Goal: Information Seeking & Learning: Compare options

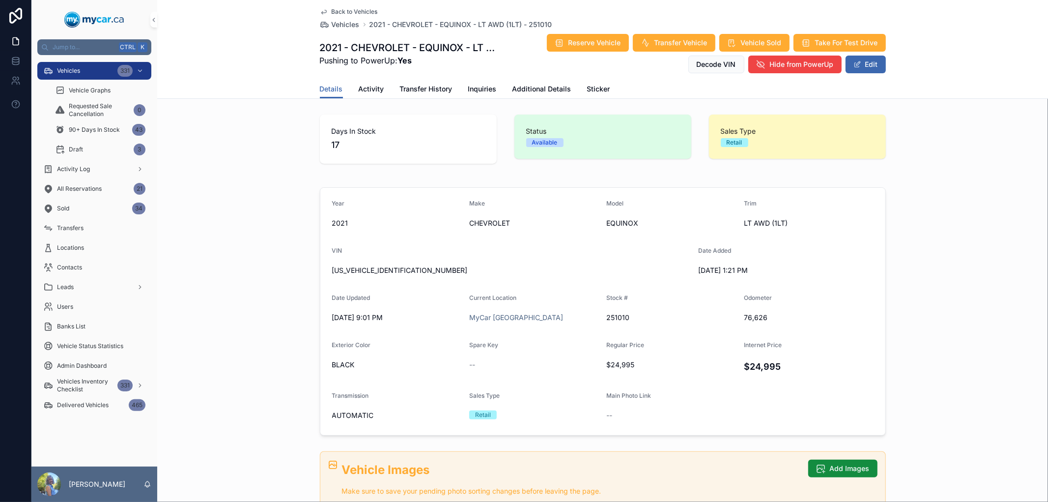
click at [85, 69] on div "Vehicles 331" at bounding box center [94, 71] width 102 height 16
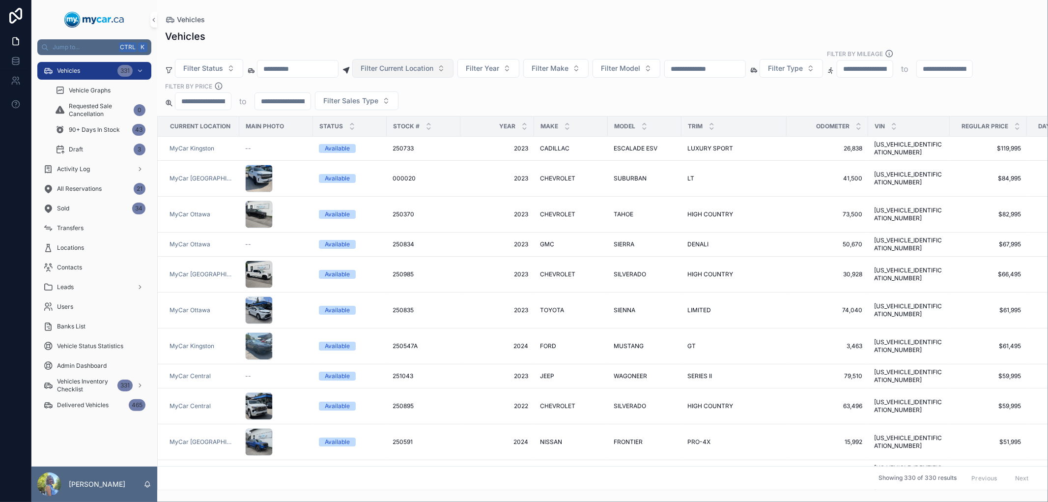
click at [420, 71] on span "Filter Current Location" at bounding box center [397, 68] width 73 height 10
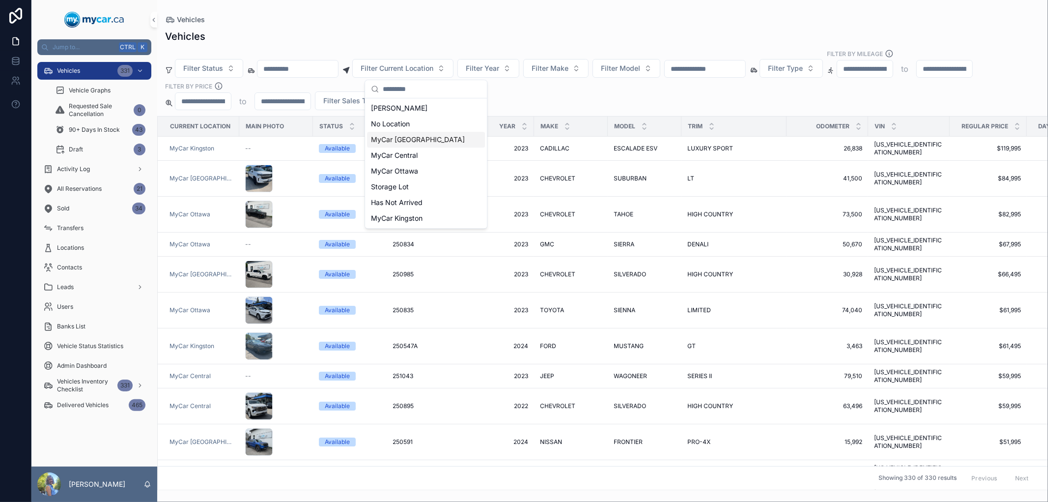
click at [413, 140] on span "MyCar [GEOGRAPHIC_DATA]" at bounding box center [418, 140] width 94 height 10
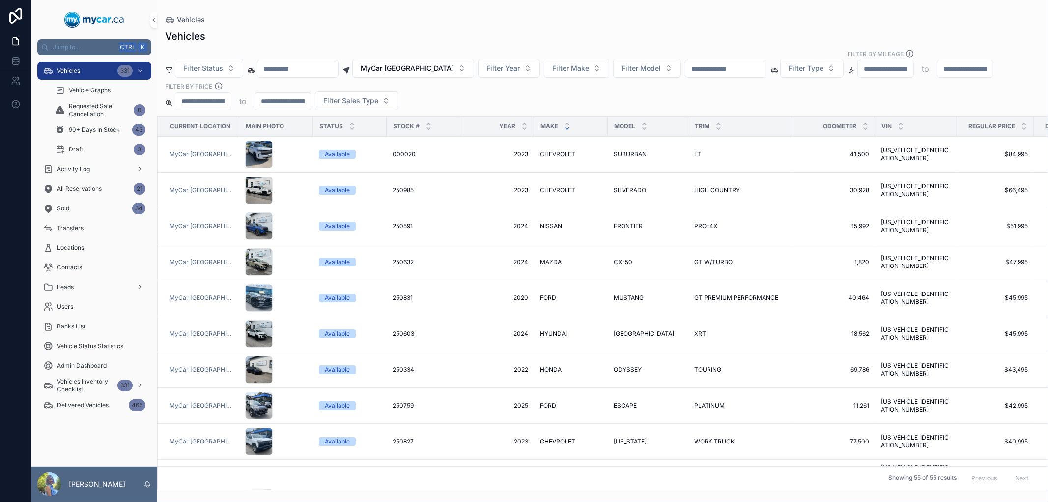
click at [564, 129] on icon "scrollable content" at bounding box center [567, 128] width 6 height 6
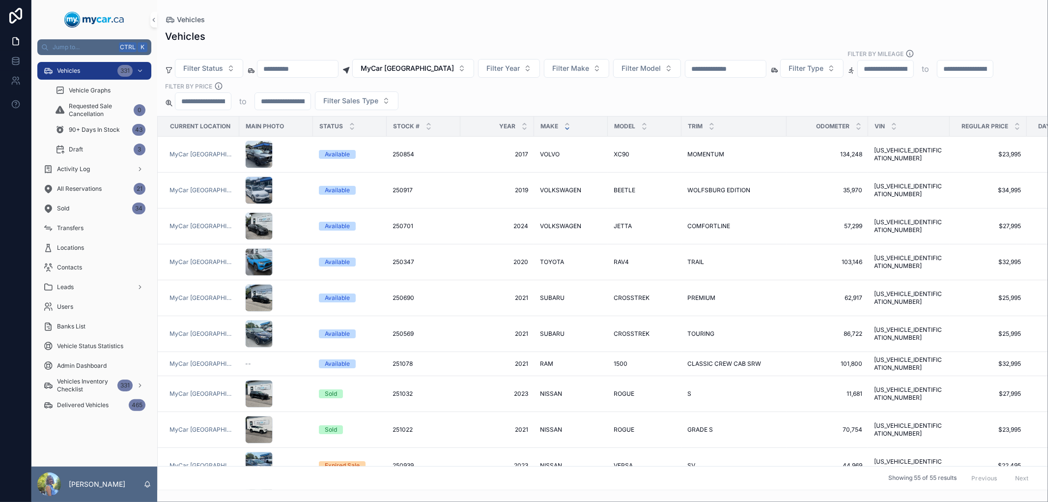
click at [564, 129] on icon "scrollable content" at bounding box center [567, 128] width 6 height 6
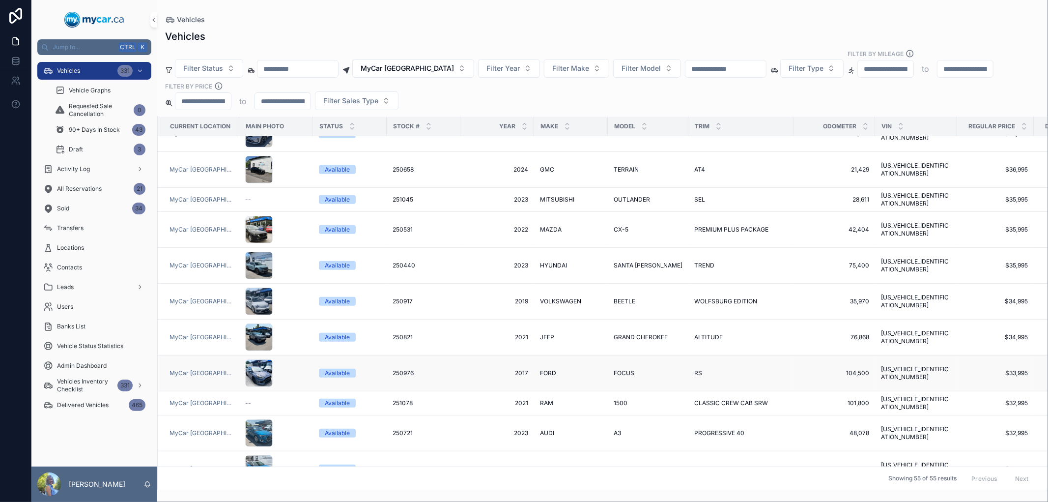
scroll to position [600, 0]
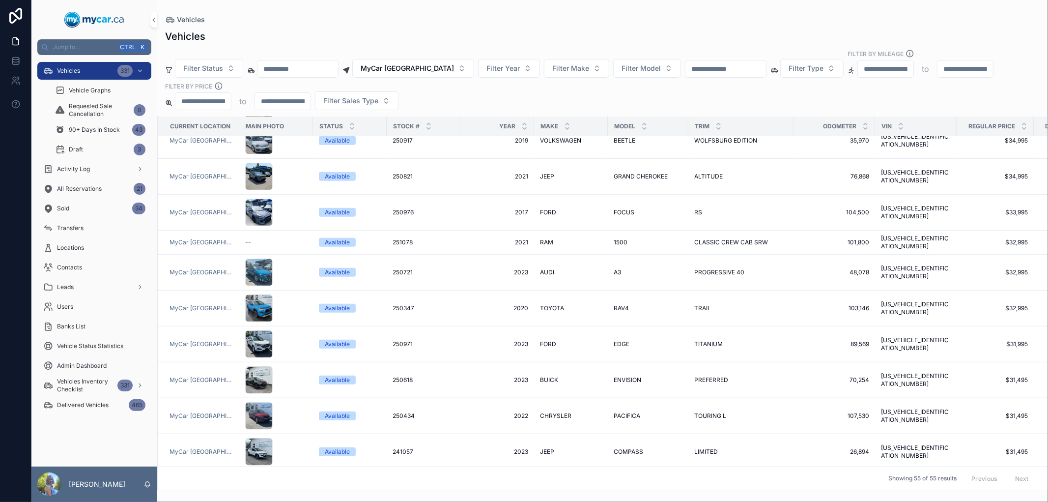
click at [747, 25] on div "Vehicles Filter Status MyCar [GEOGRAPHIC_DATA] Filter Year Filter Make Filter M…" at bounding box center [602, 257] width 891 height 466
click at [641, 121] on icon "scrollable content" at bounding box center [644, 124] width 6 height 6
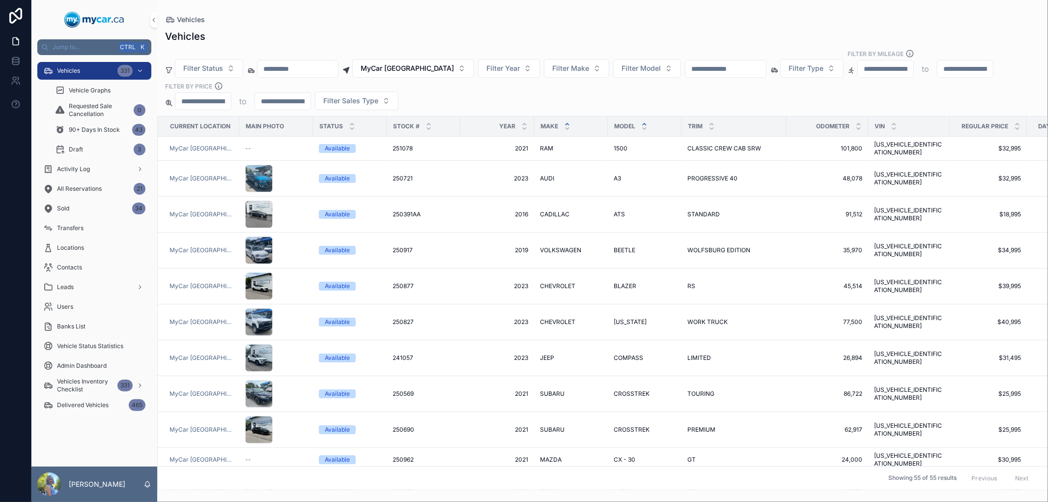
click at [566, 123] on icon "scrollable content" at bounding box center [567, 124] width 6 height 6
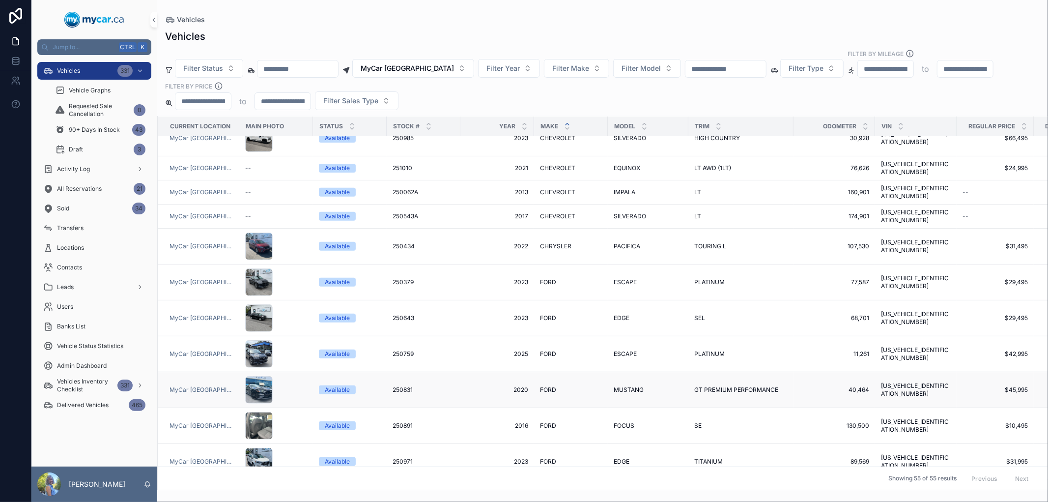
scroll to position [436, 0]
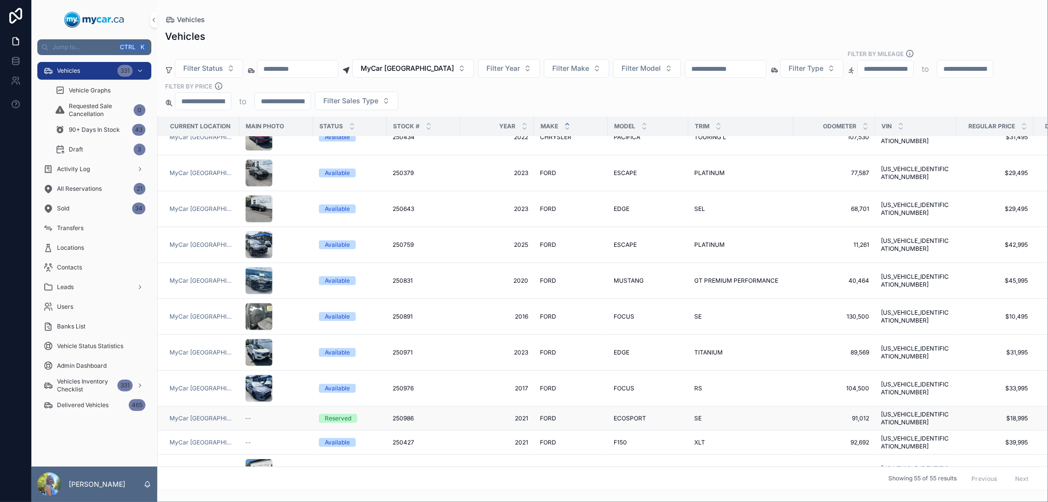
click at [406, 414] on span "250986" at bounding box center [403, 418] width 21 height 8
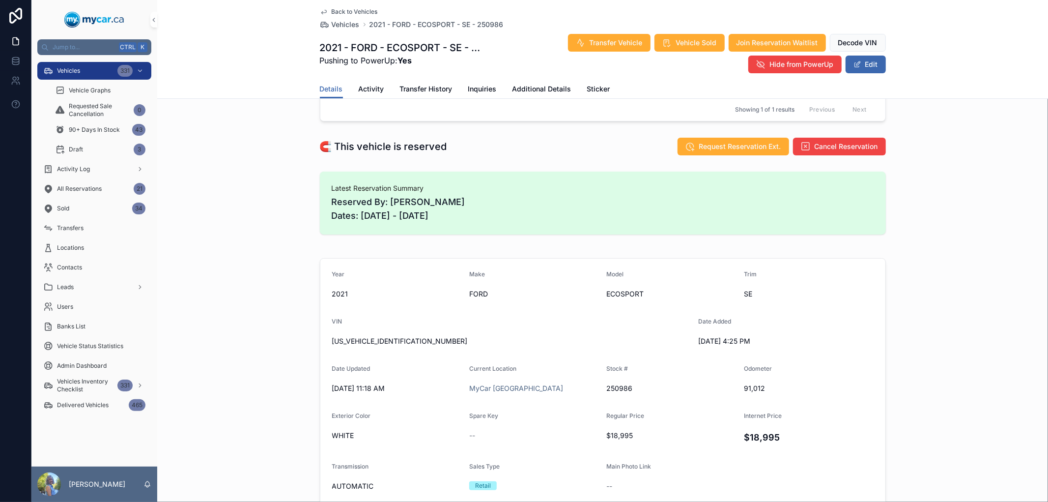
scroll to position [164, 0]
